Goal: Task Accomplishment & Management: Manage account settings

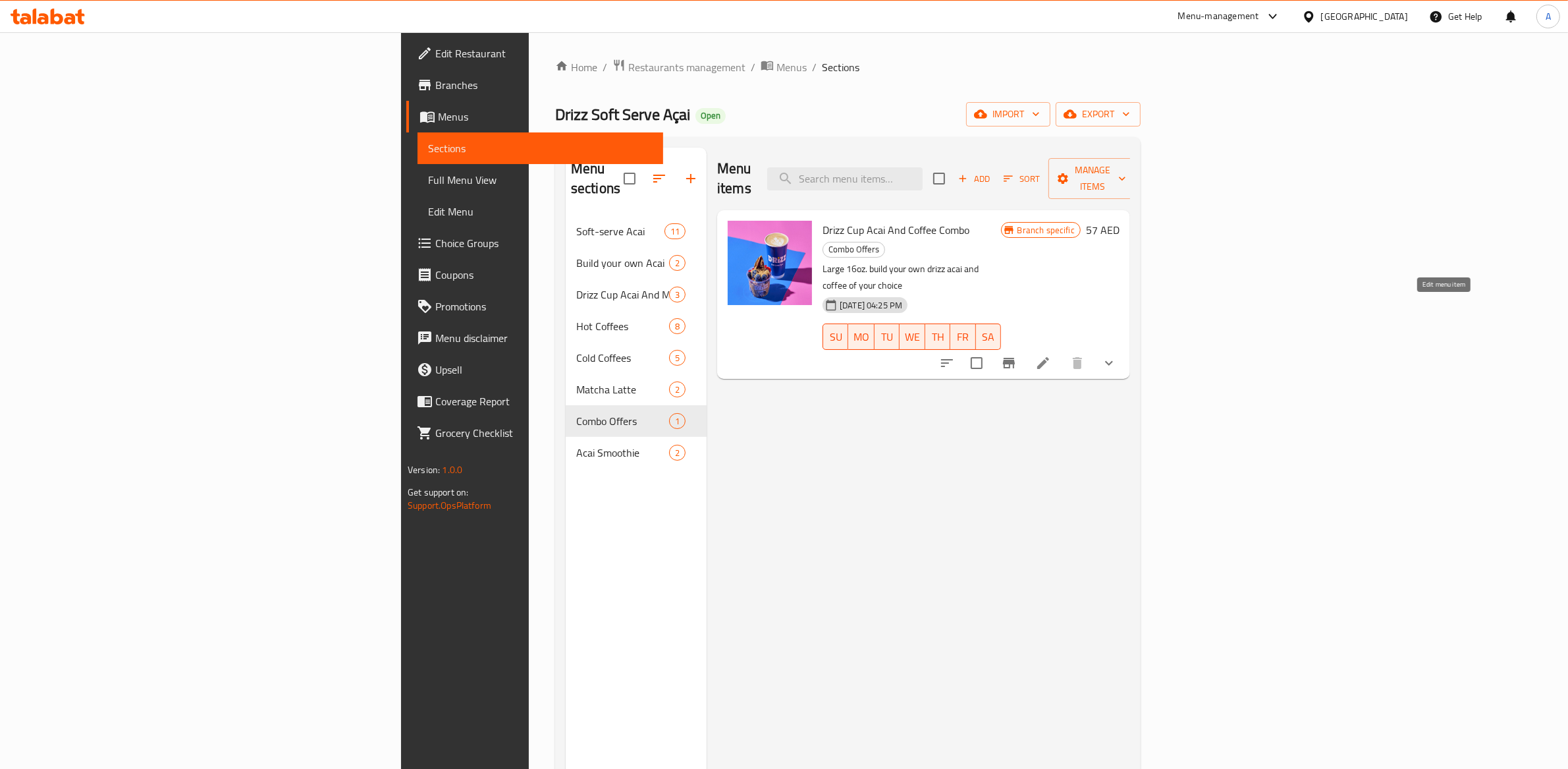
click at [1049, 357] on icon at bounding box center [1043, 363] width 12 height 12
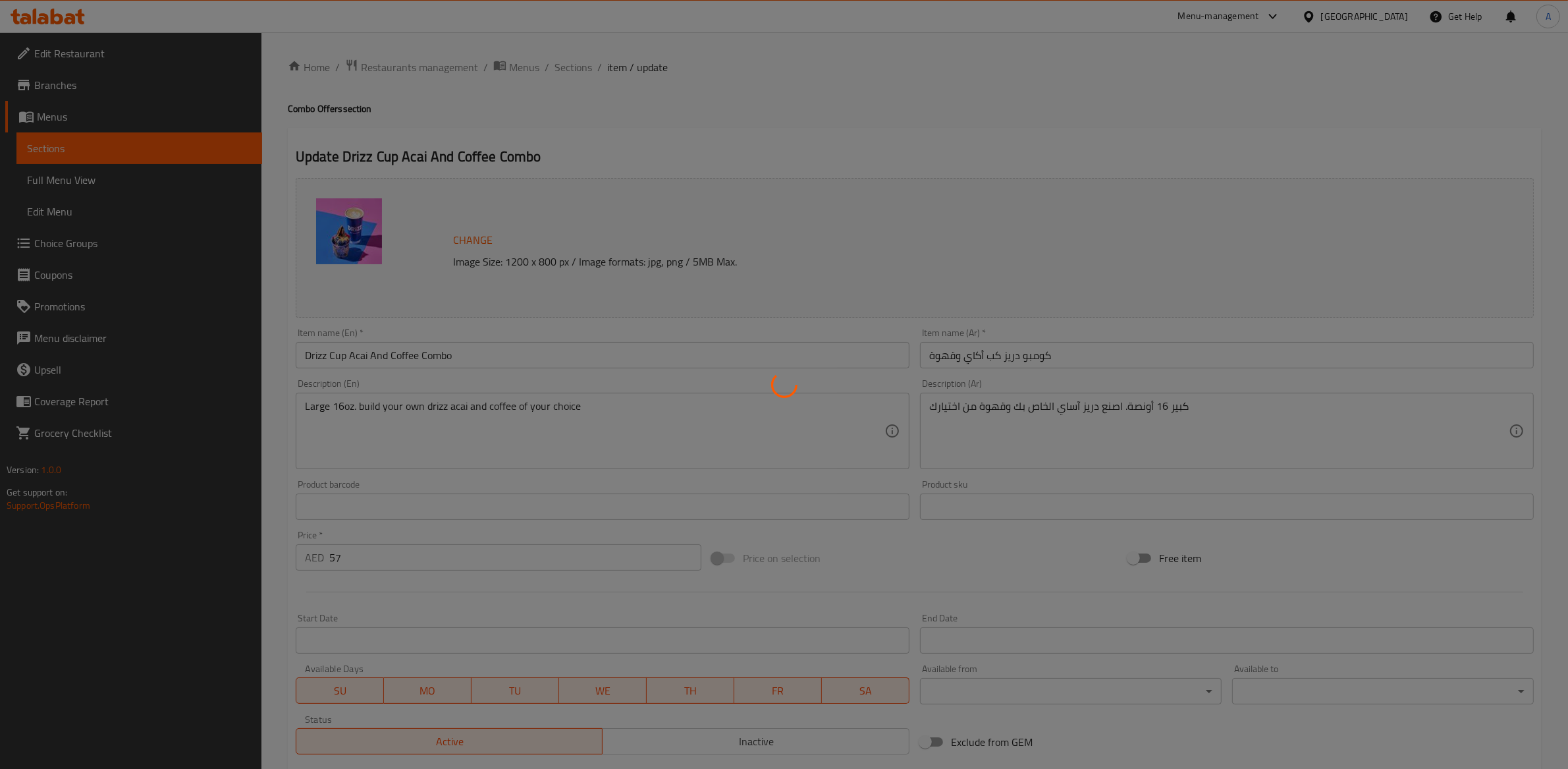
type input "إختيارك من الحليب"
type input "1"
type input "إختيارك من السكر"
type input "1"
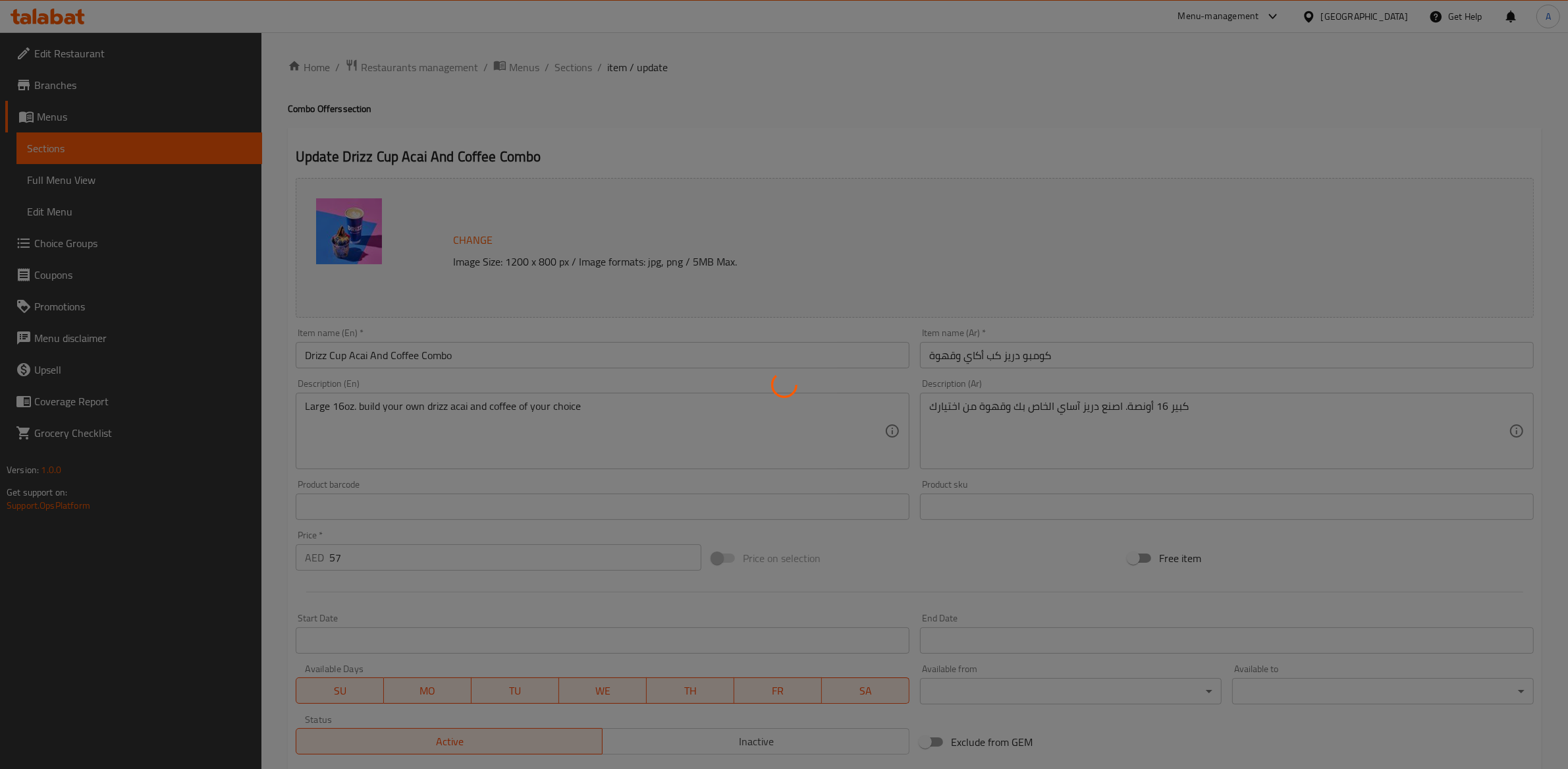
type input "1"
type input "إختيارك من إضافات الفاكهة"
type input "0"
type input "2"
type input "اختر قهوتك:"
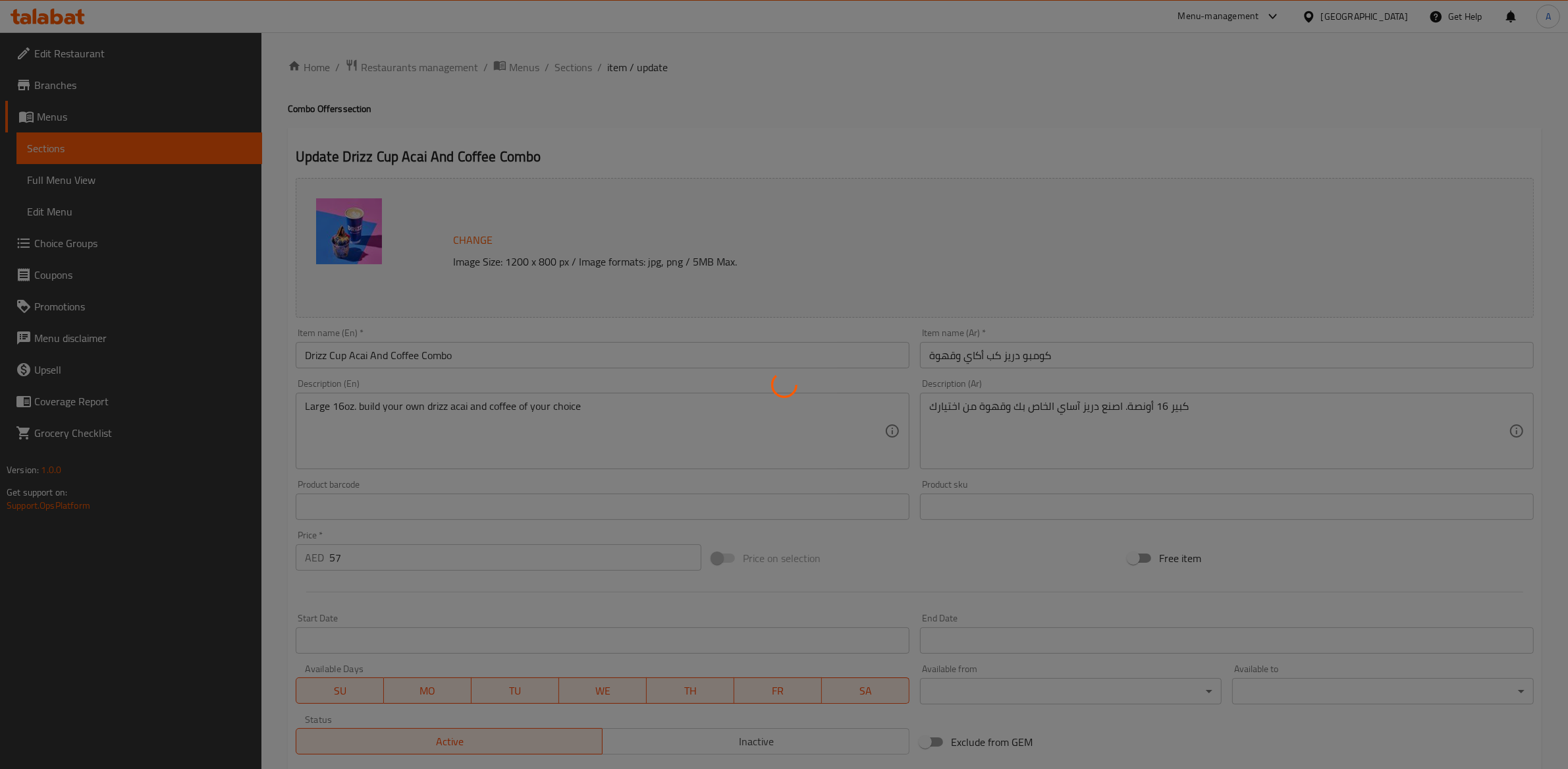
type input "1"
type input "إختيارك من الإضافات الجافة"
type input "0"
type input "1"
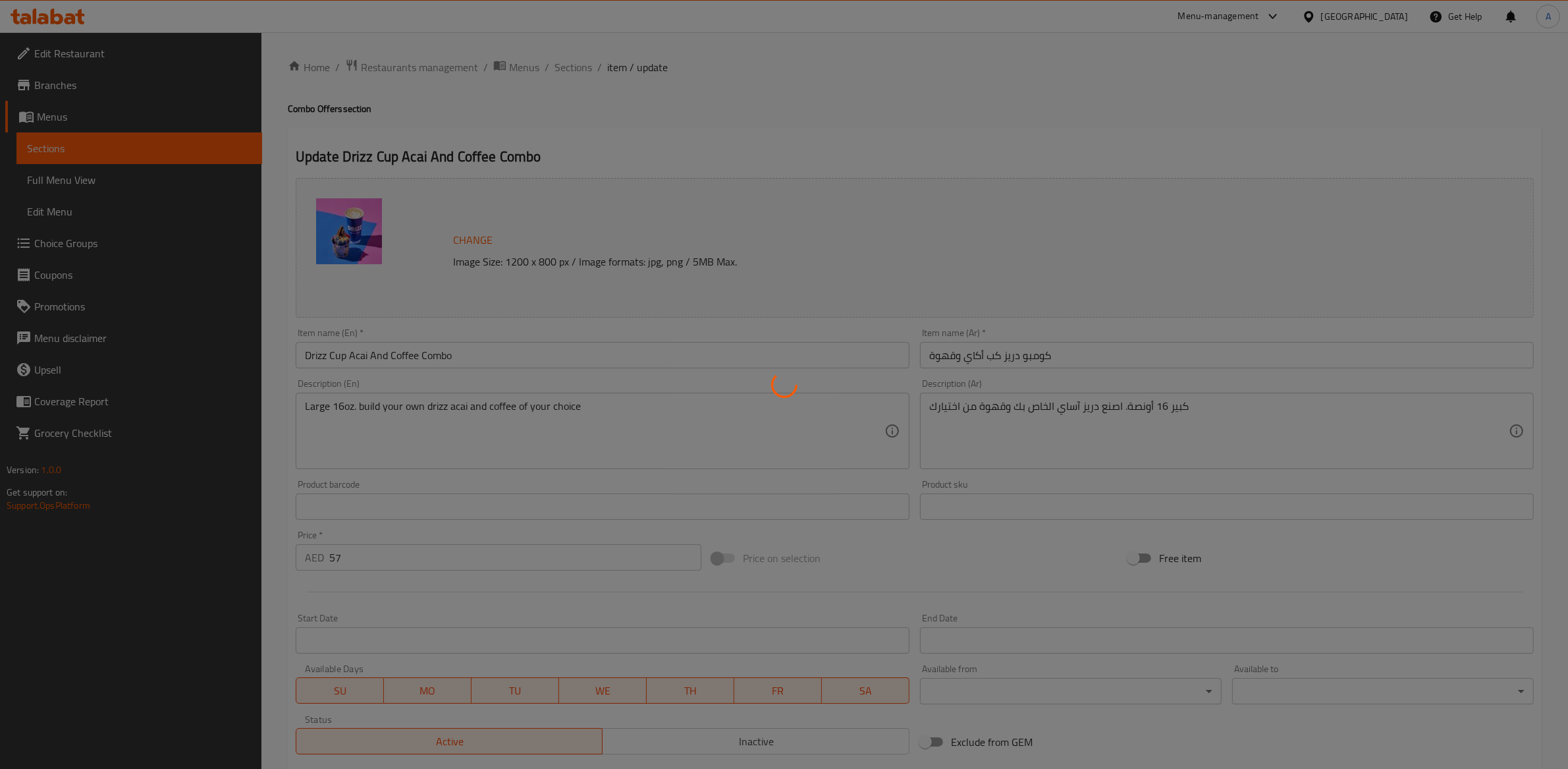
type input "اختيارك من الفواكه الإضافية:."
type input "0"
type input "اختيارك من الإضافات الجافة الإضافية:."
type input "0"
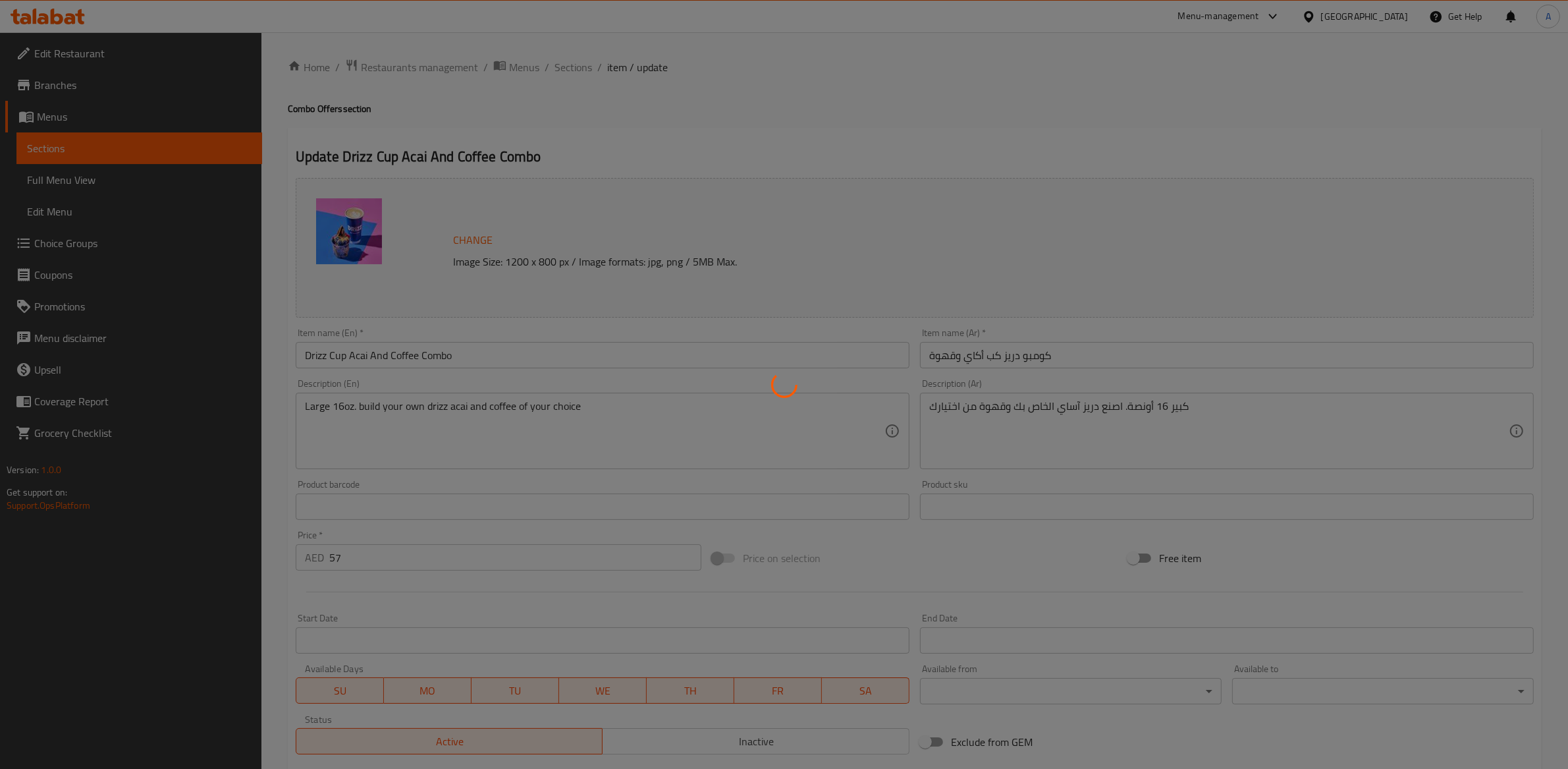
type input "0"
type input "اختيارك من الصوصات الإضافية:."
type input "0"
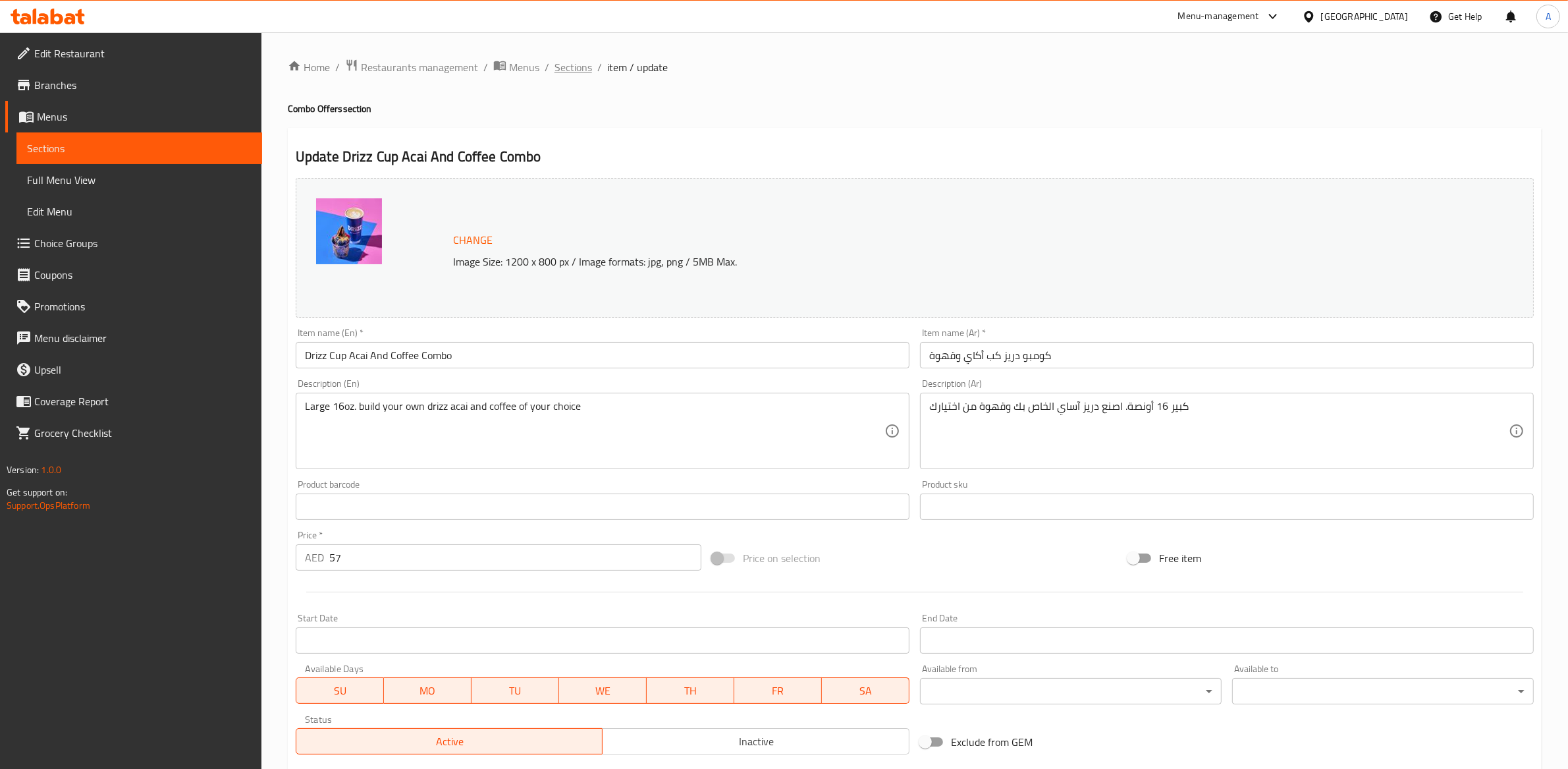
click at [572, 66] on span "Sections" at bounding box center [573, 67] width 38 height 16
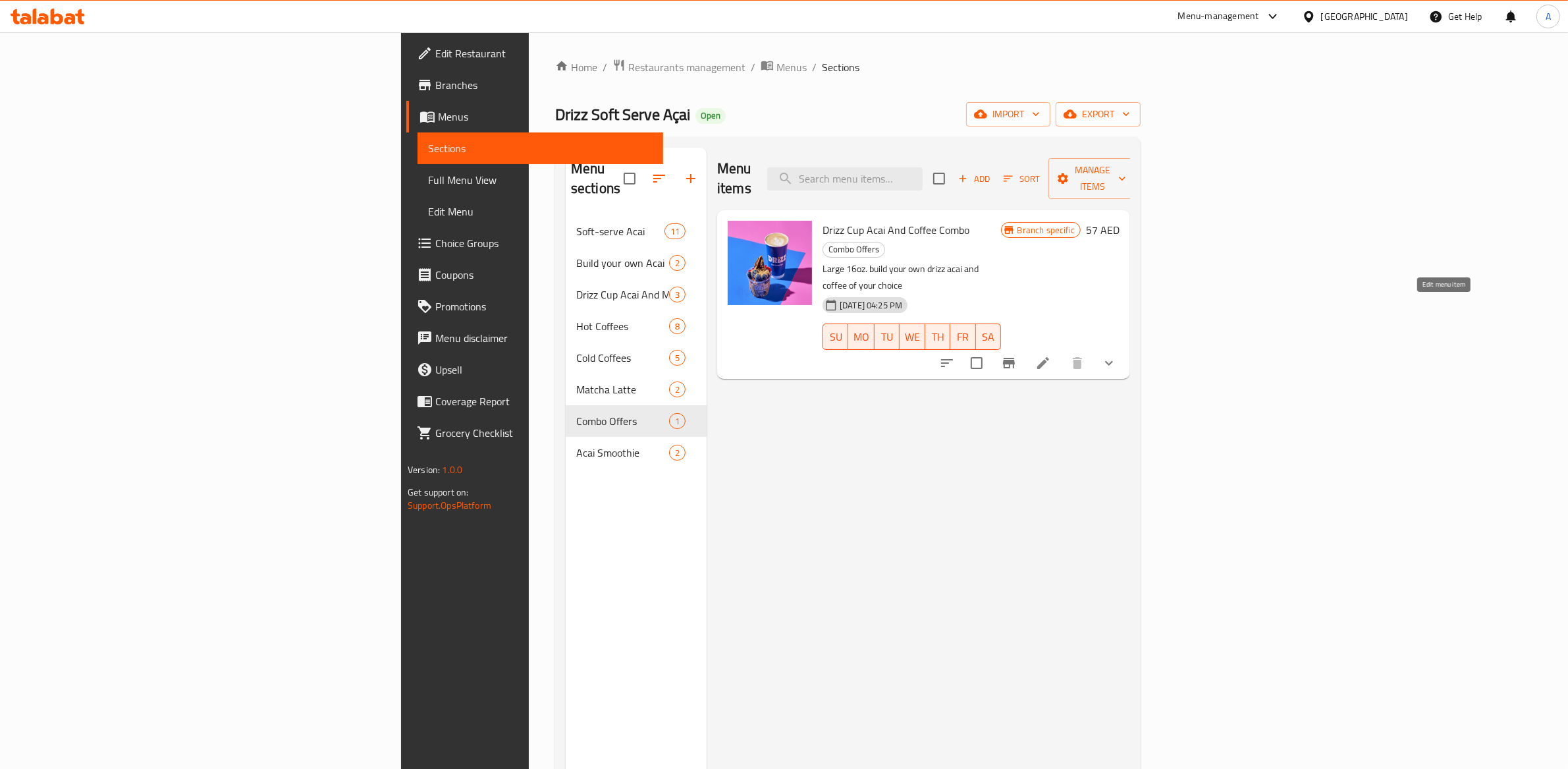
click at [1051, 355] on icon at bounding box center [1043, 363] width 16 height 16
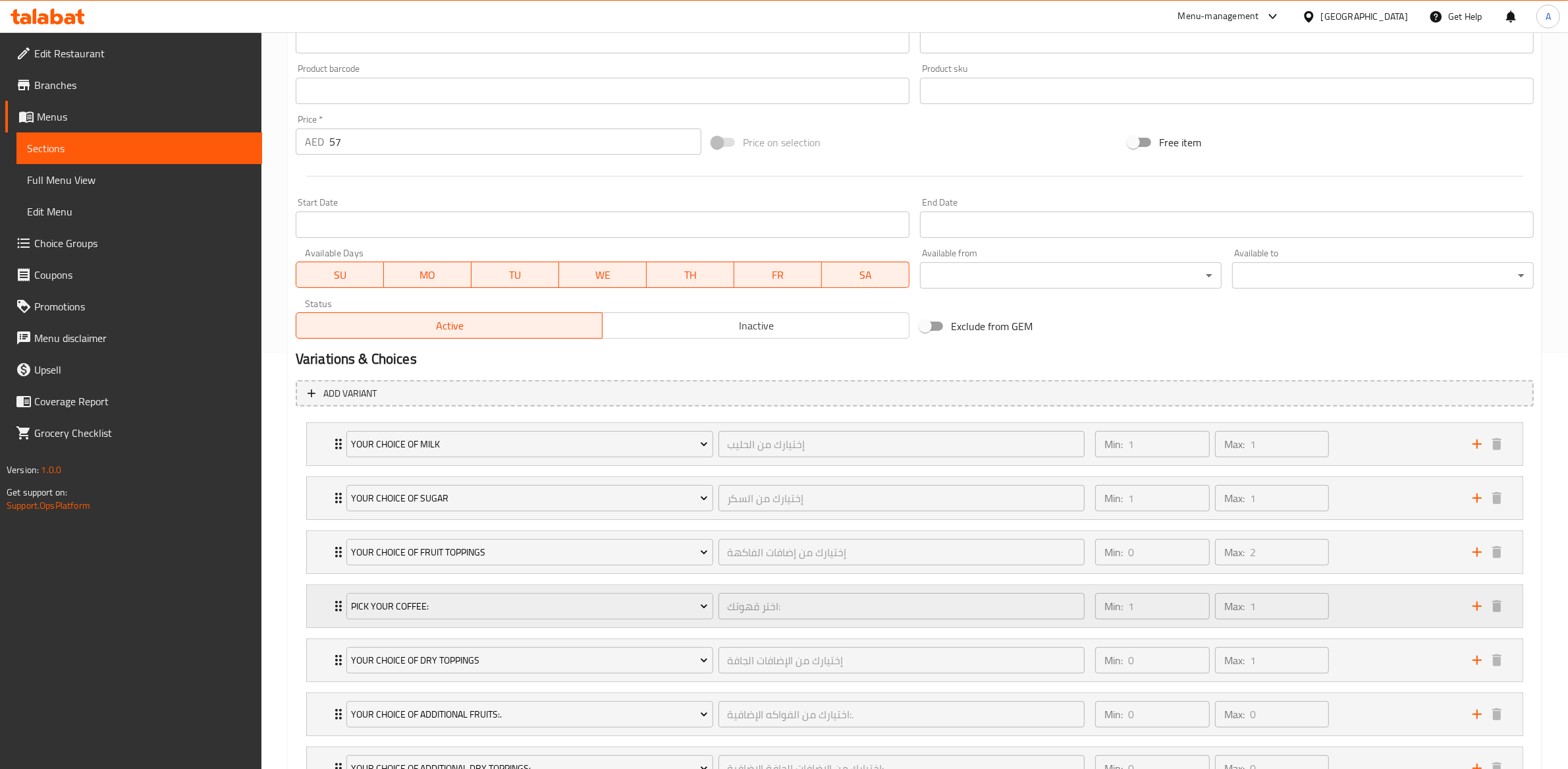
scroll to position [584, 0]
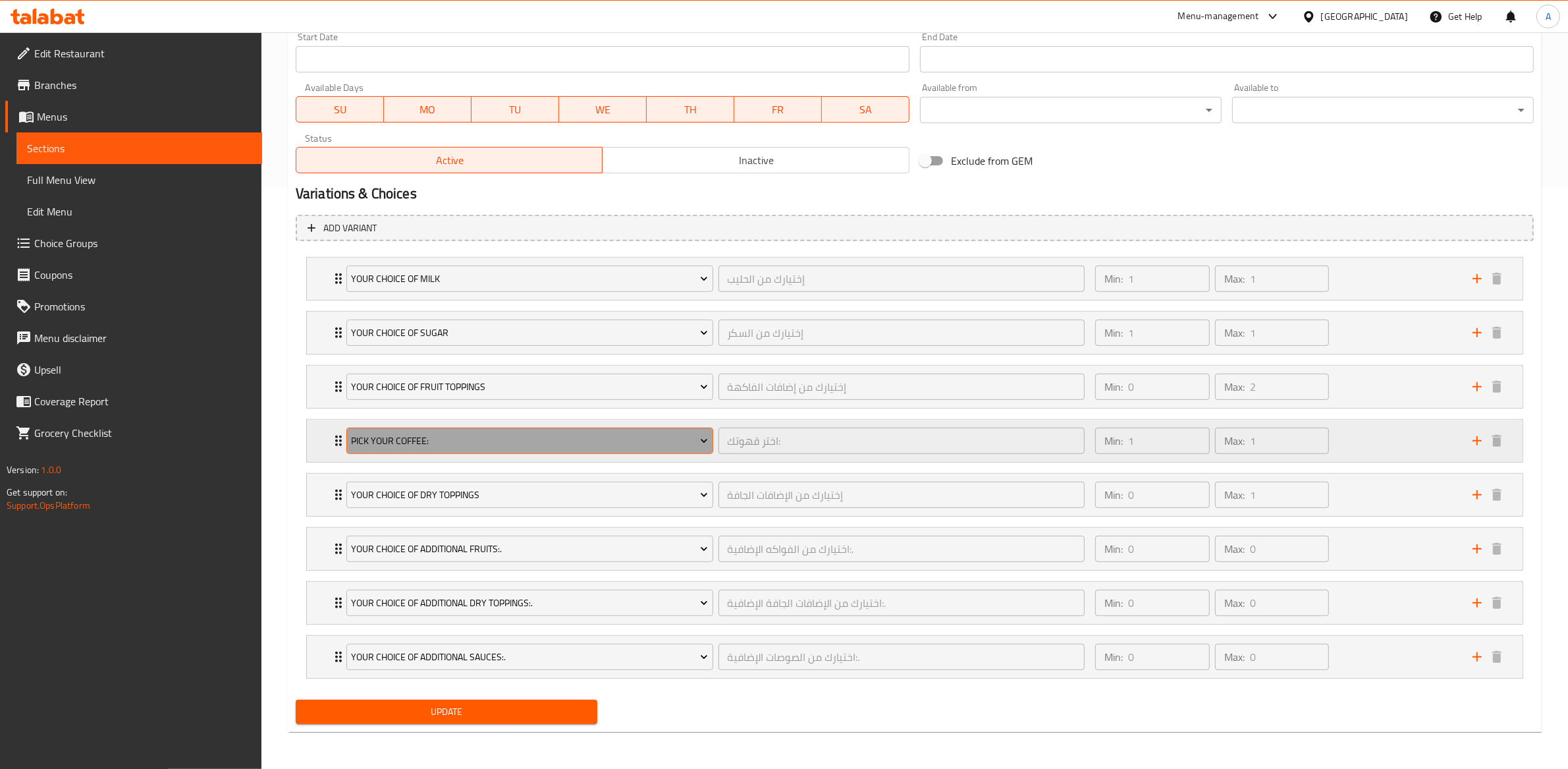
click at [416, 446] on span "Pick Your Coffee:" at bounding box center [530, 441] width 357 height 17
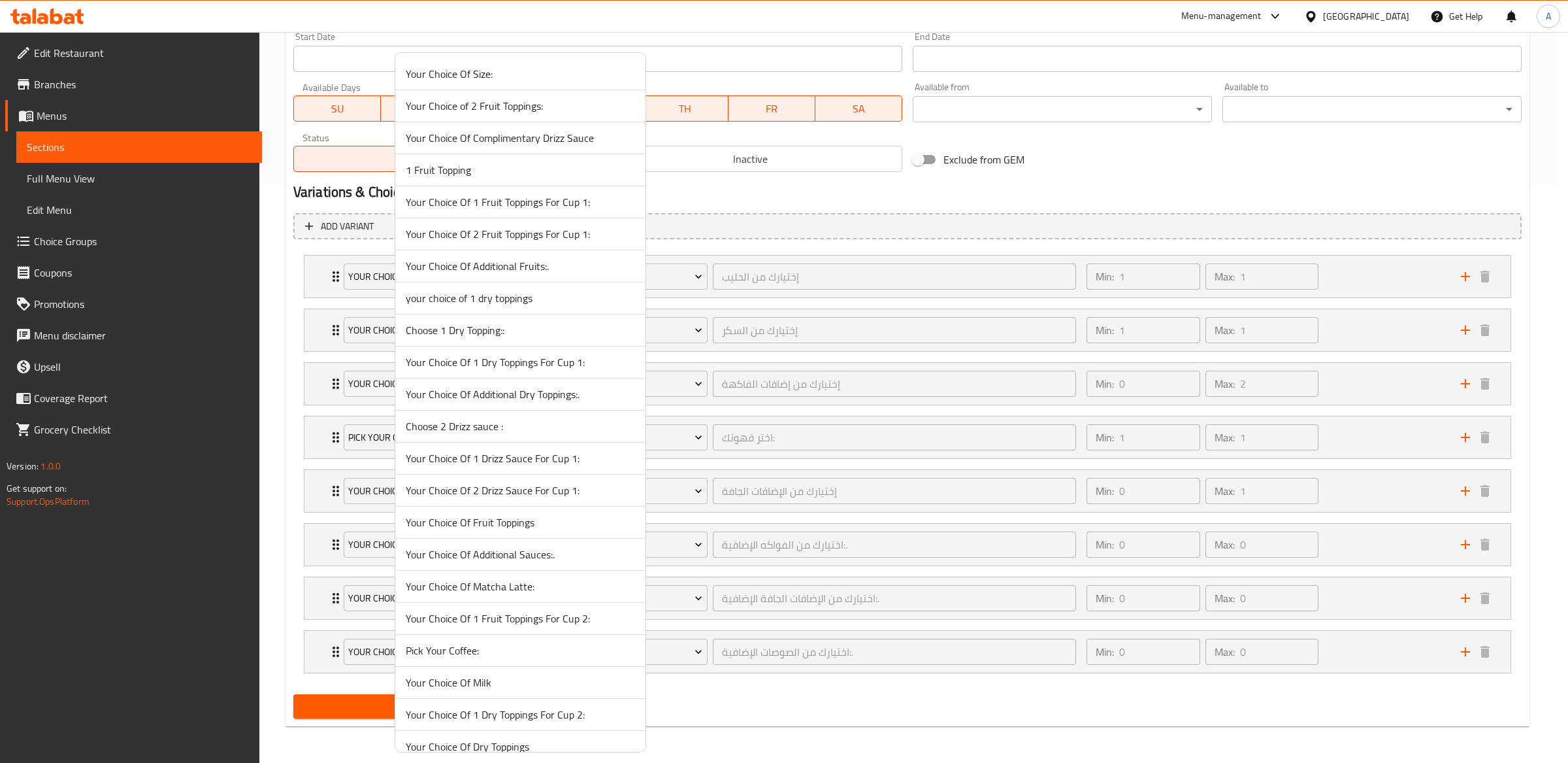
click at [263, 424] on div at bounding box center [784, 381] width 1568 height 763
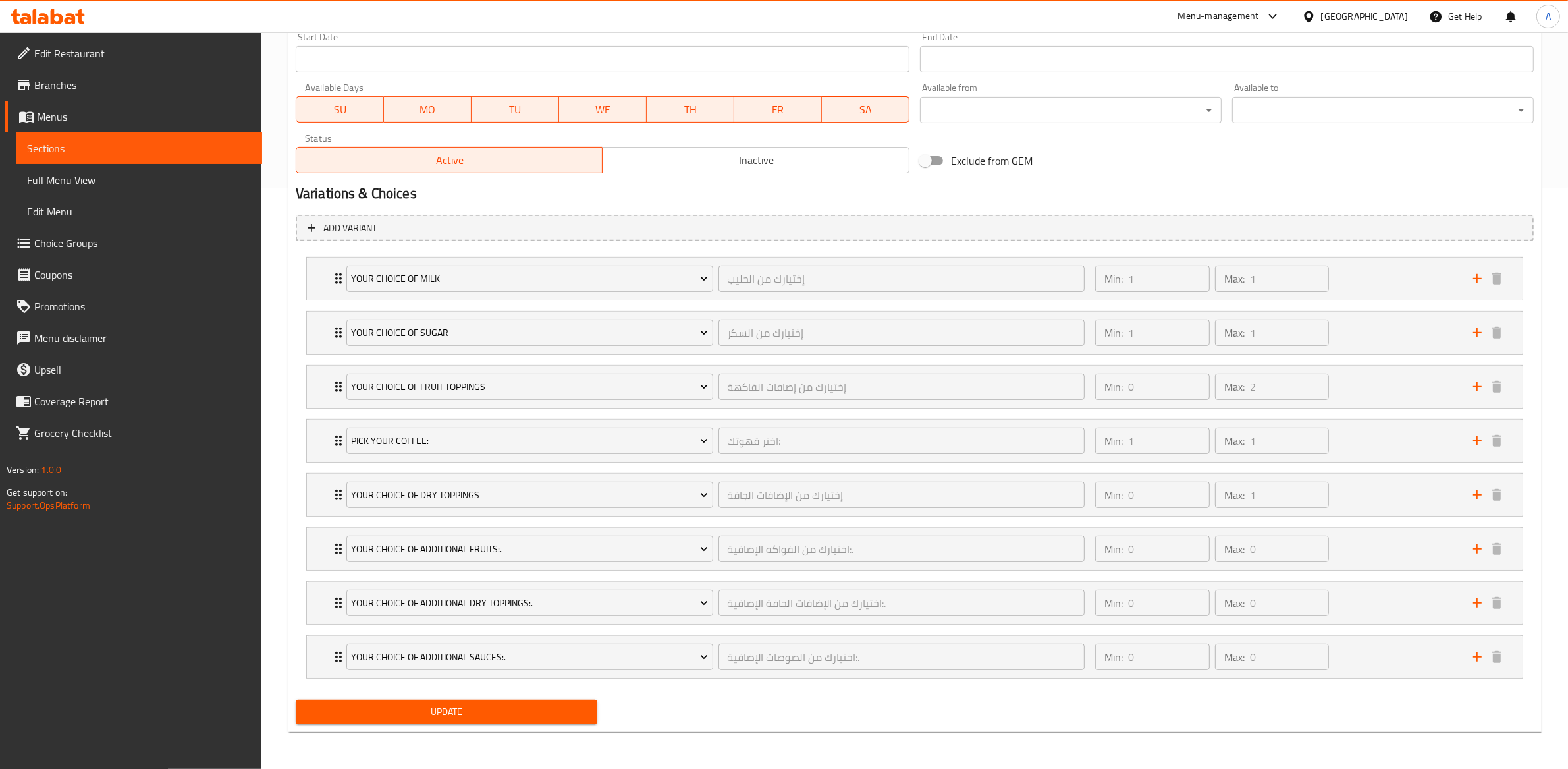
scroll to position [0, 0]
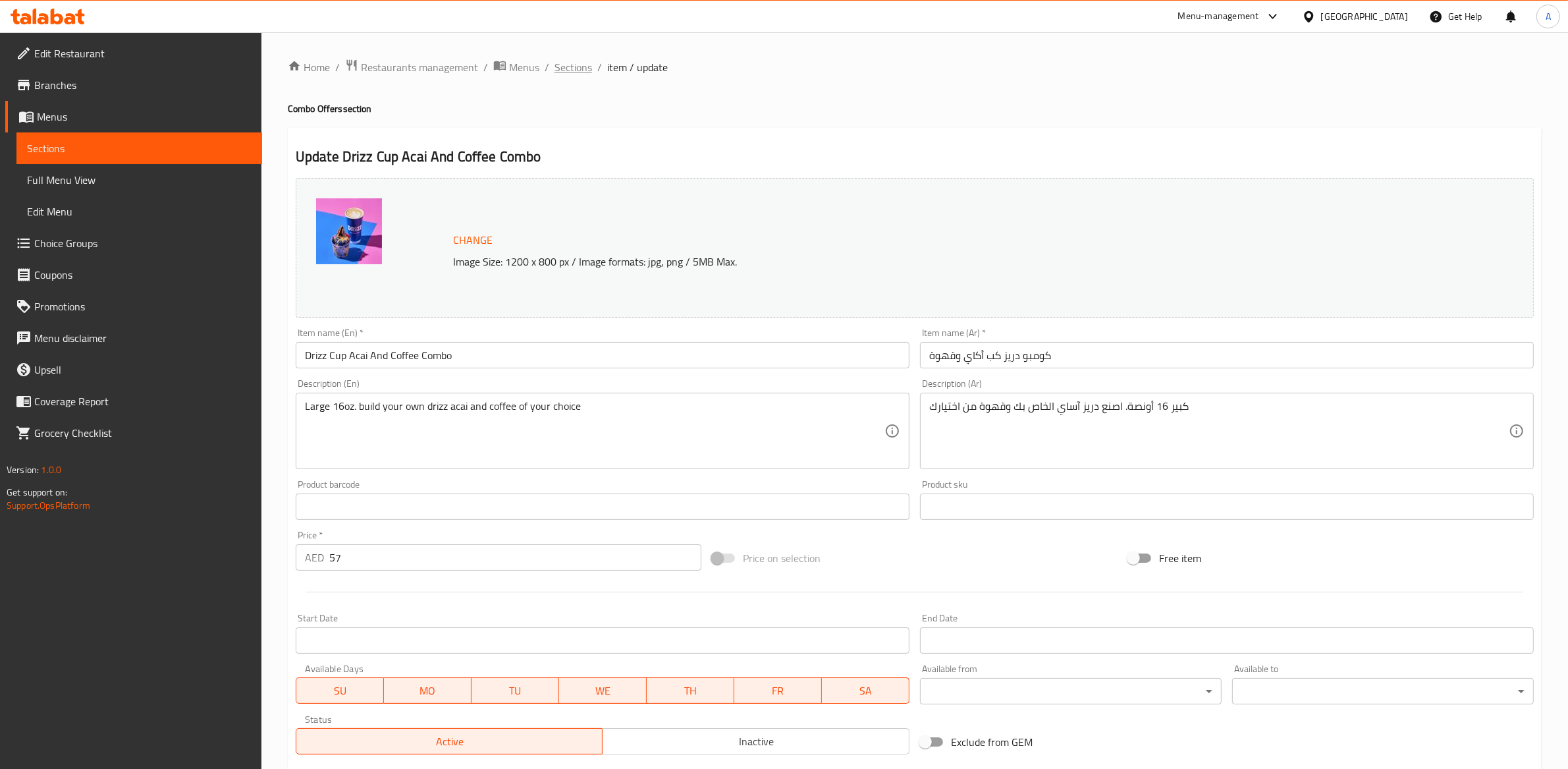
click at [567, 67] on span "Sections" at bounding box center [573, 67] width 38 height 16
